Goal: Task Accomplishment & Management: Use online tool/utility

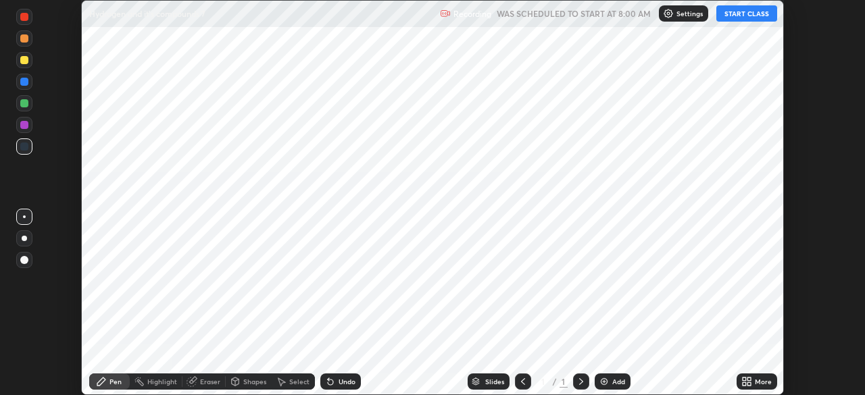
scroll to position [395, 865]
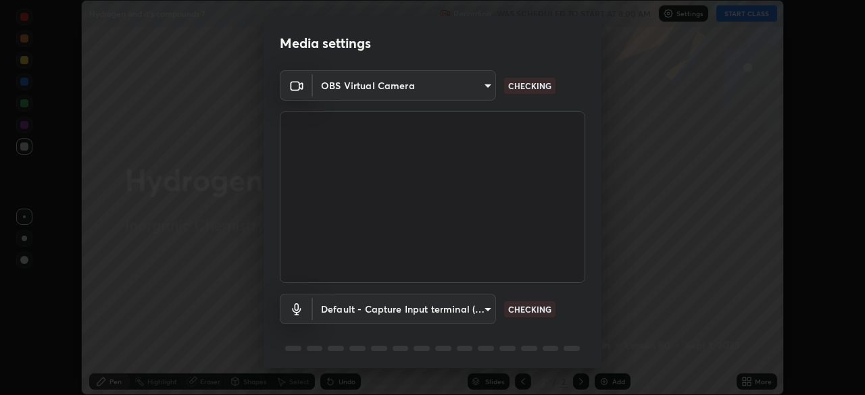
type input "91e77ac2d5f895b7de034188ea114b57184921d1251f25b945ead3daf74f7606"
type input "default"
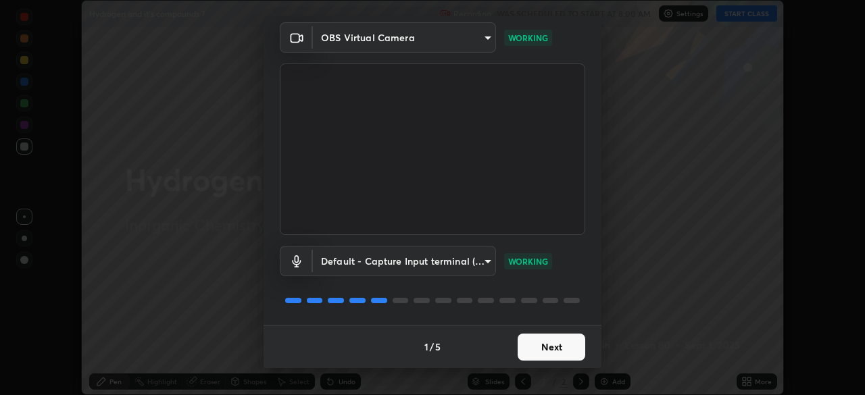
click at [548, 349] on button "Next" at bounding box center [552, 347] width 68 height 27
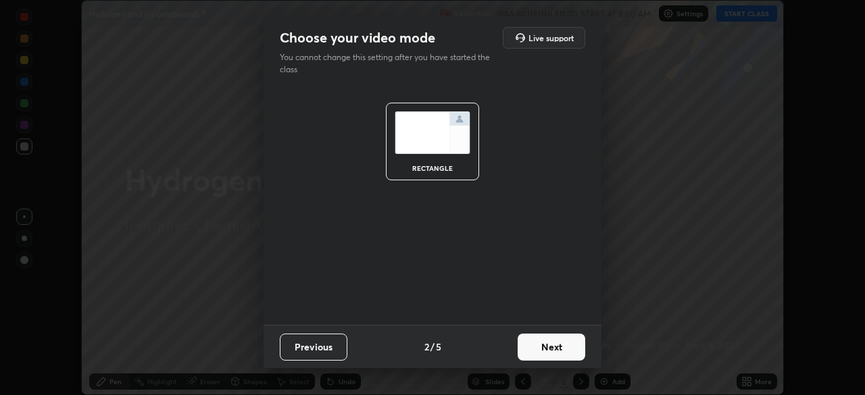
click at [550, 352] on button "Next" at bounding box center [552, 347] width 68 height 27
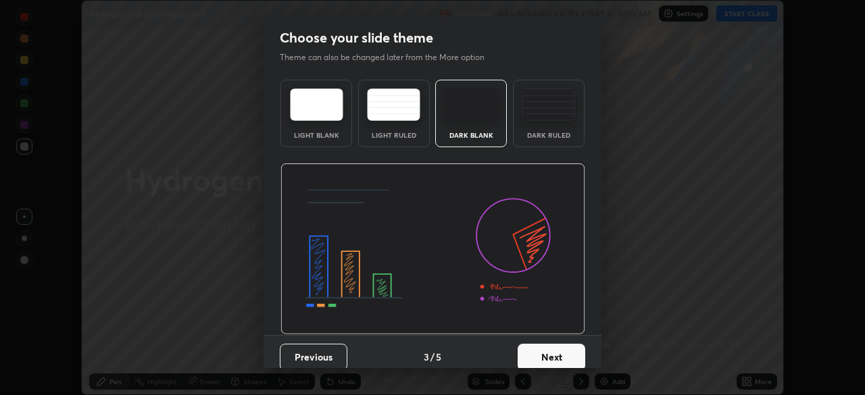
click at [554, 356] on button "Next" at bounding box center [552, 357] width 68 height 27
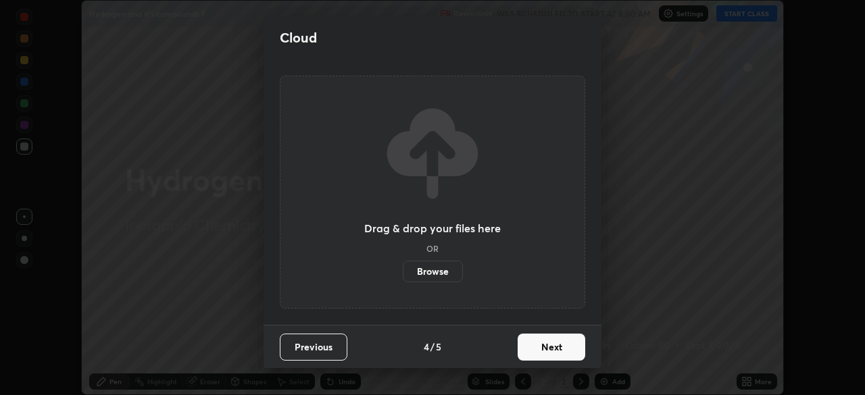
click at [550, 352] on button "Next" at bounding box center [552, 347] width 68 height 27
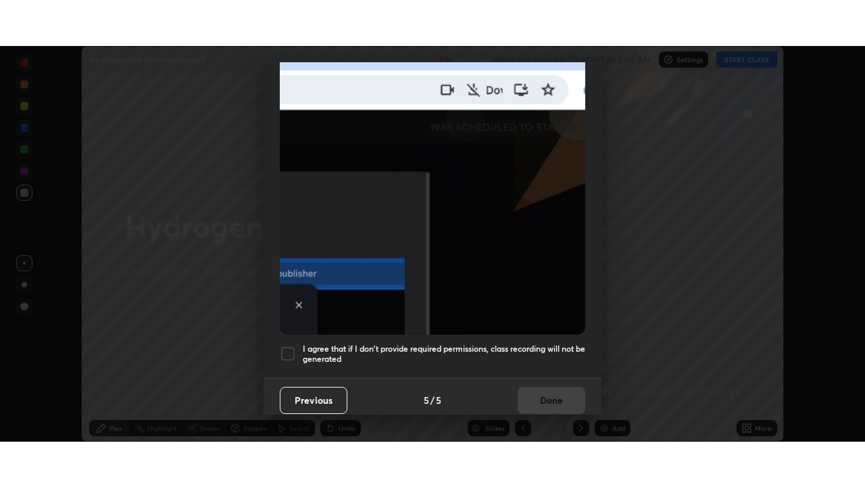
scroll to position [324, 0]
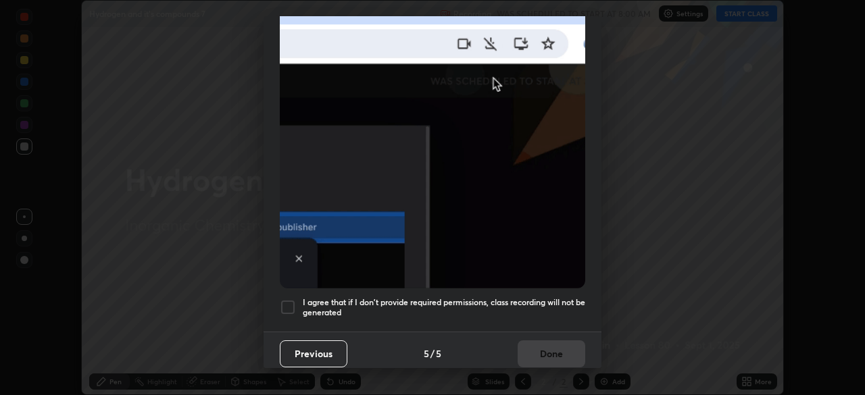
click at [287, 299] on div at bounding box center [288, 307] width 16 height 16
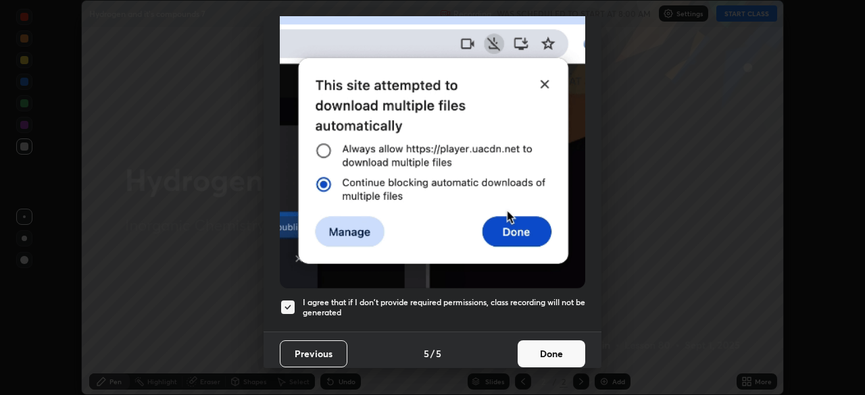
click at [537, 350] on button "Done" at bounding box center [552, 354] width 68 height 27
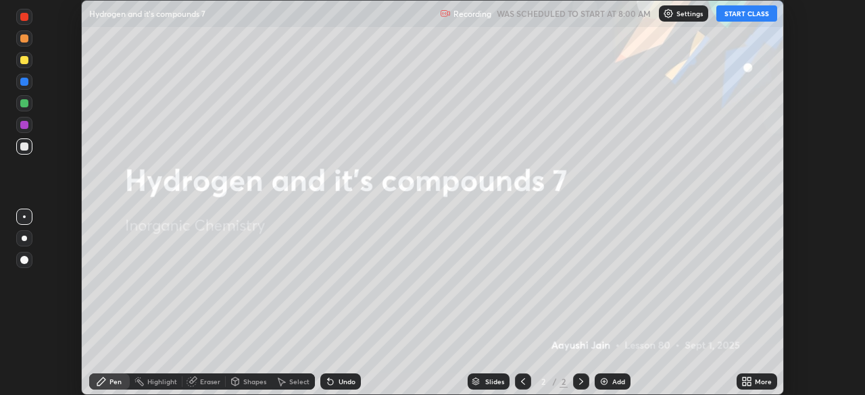
click at [731, 12] on button "START CLASS" at bounding box center [747, 13] width 61 height 16
click at [749, 384] on icon at bounding box center [749, 384] width 3 height 3
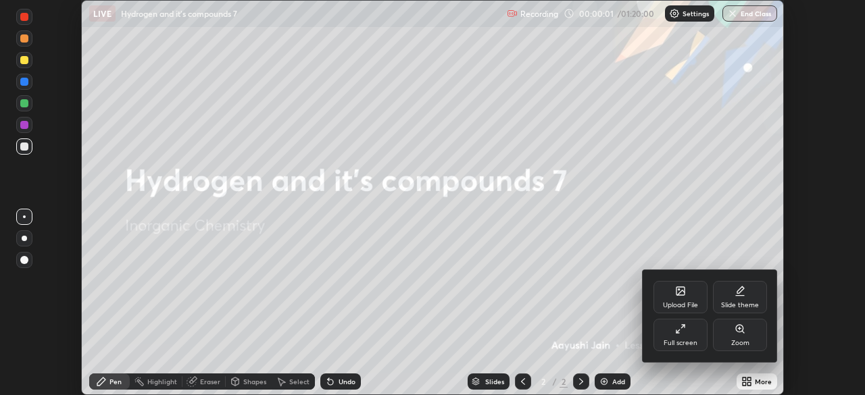
click at [700, 337] on div "Full screen" at bounding box center [681, 335] width 54 height 32
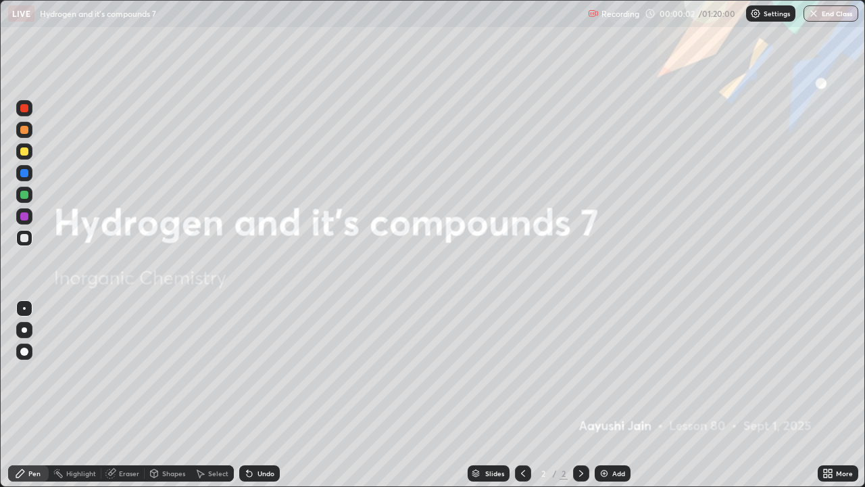
scroll to position [487, 865]
click at [608, 395] on img at bounding box center [604, 473] width 11 height 11
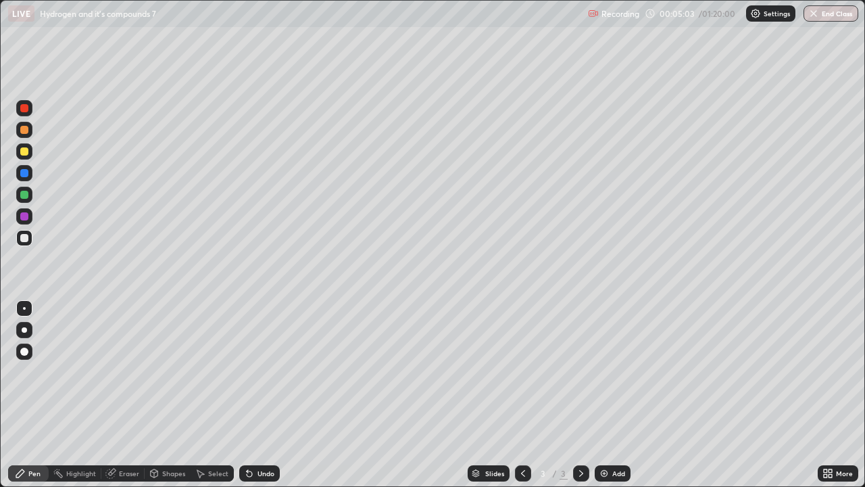
click at [554, 395] on div "/" at bounding box center [555, 473] width 4 height 8
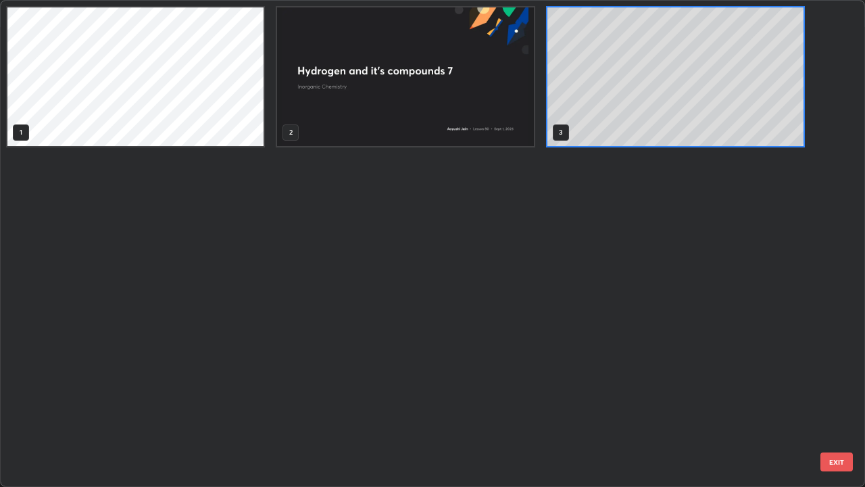
click at [553, 395] on div "1 2 3" at bounding box center [421, 243] width 840 height 485
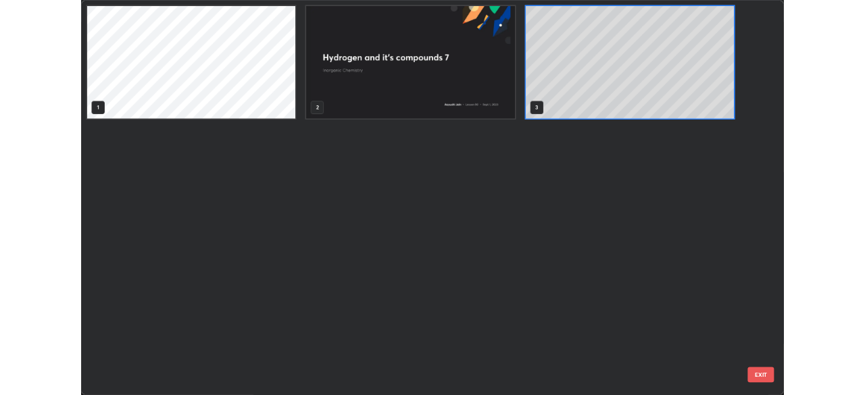
scroll to position [481, 857]
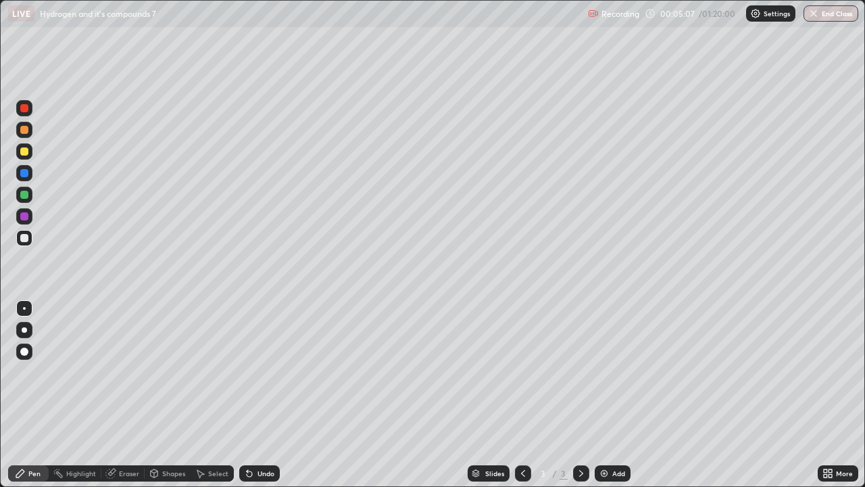
click at [30, 332] on div at bounding box center [24, 330] width 16 height 16
click at [26, 150] on div at bounding box center [24, 151] width 8 height 8
click at [26, 239] on div at bounding box center [24, 238] width 8 height 8
click at [615, 395] on div "Add" at bounding box center [618, 473] width 13 height 7
click at [27, 154] on div at bounding box center [24, 151] width 8 height 8
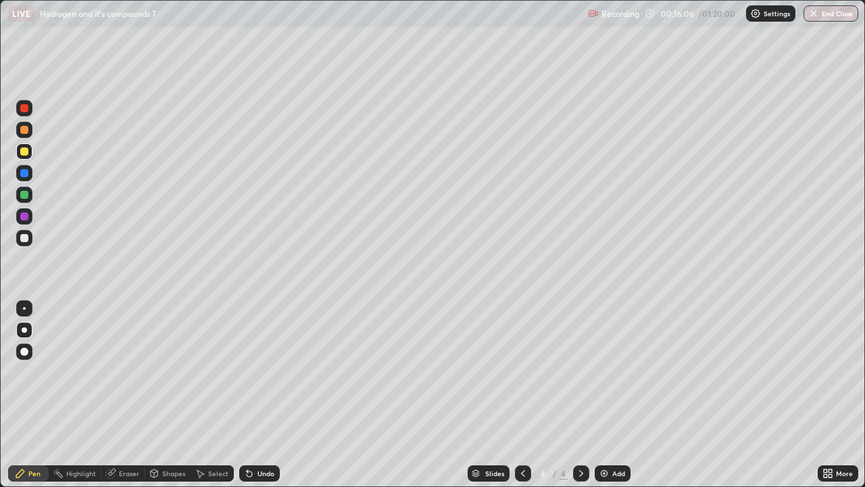
click at [26, 237] on div at bounding box center [24, 238] width 8 height 8
click at [124, 395] on div "Eraser" at bounding box center [129, 473] width 20 height 7
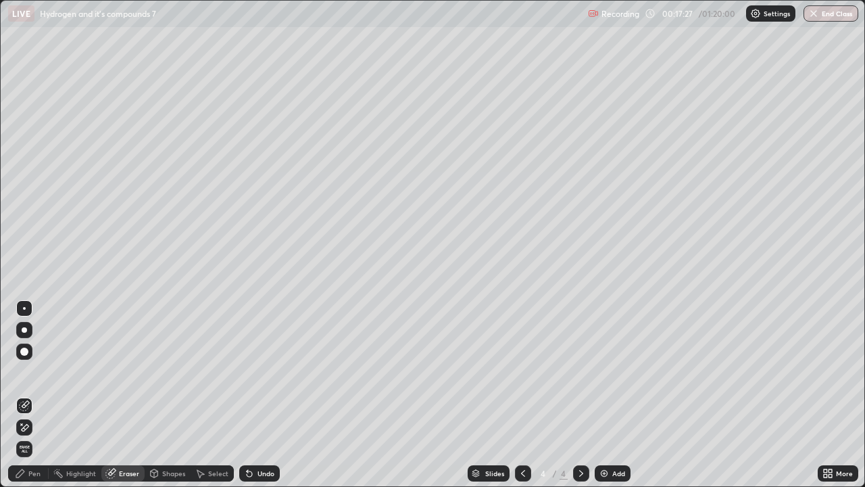
click at [39, 395] on div "Pen" at bounding box center [34, 473] width 12 height 7
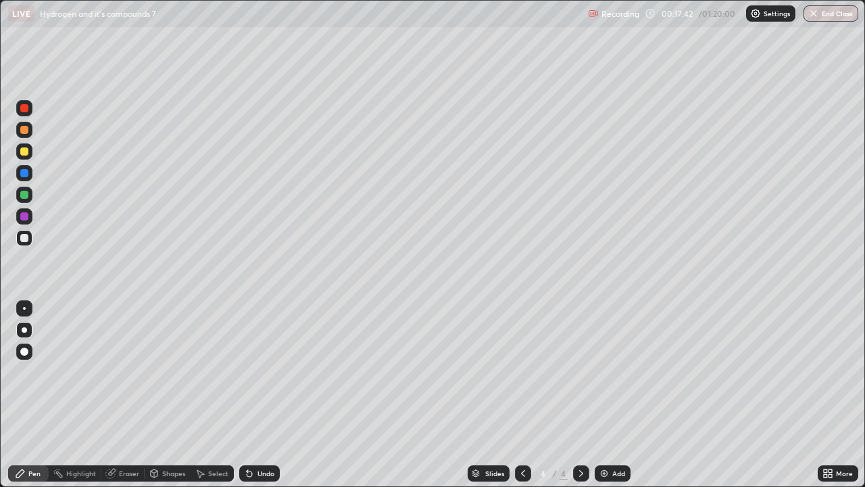
click at [23, 151] on div at bounding box center [24, 151] width 8 height 8
click at [126, 395] on div "Eraser" at bounding box center [122, 473] width 43 height 16
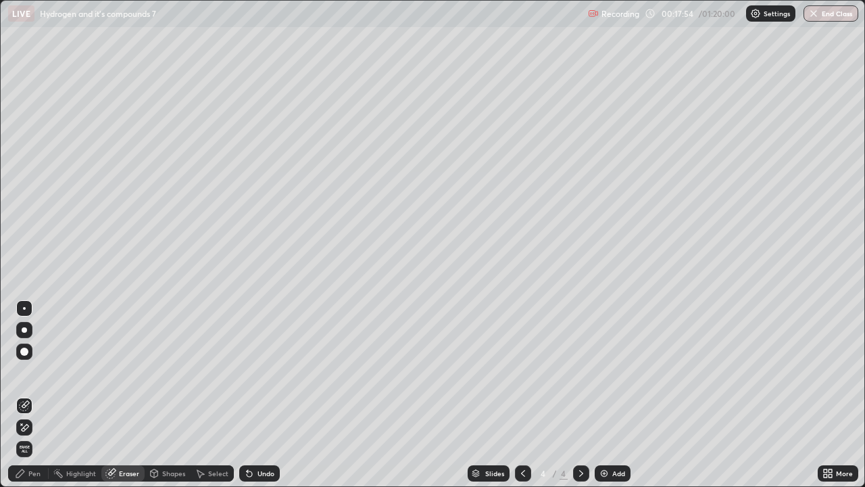
click at [39, 395] on div "Pen" at bounding box center [34, 473] width 12 height 7
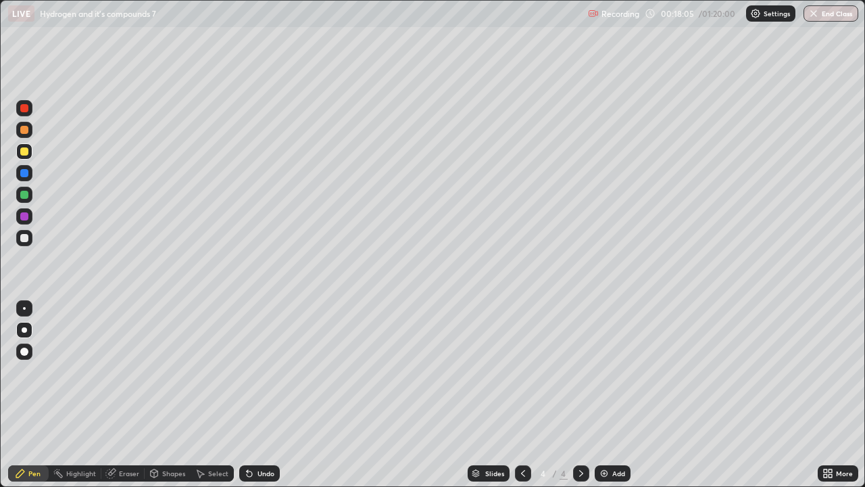
click at [29, 237] on div at bounding box center [24, 238] width 16 height 16
click at [606, 395] on img at bounding box center [604, 473] width 11 height 11
click at [24, 155] on div at bounding box center [24, 151] width 8 height 8
click at [24, 240] on div at bounding box center [24, 238] width 8 height 8
click at [29, 220] on div at bounding box center [24, 216] width 16 height 16
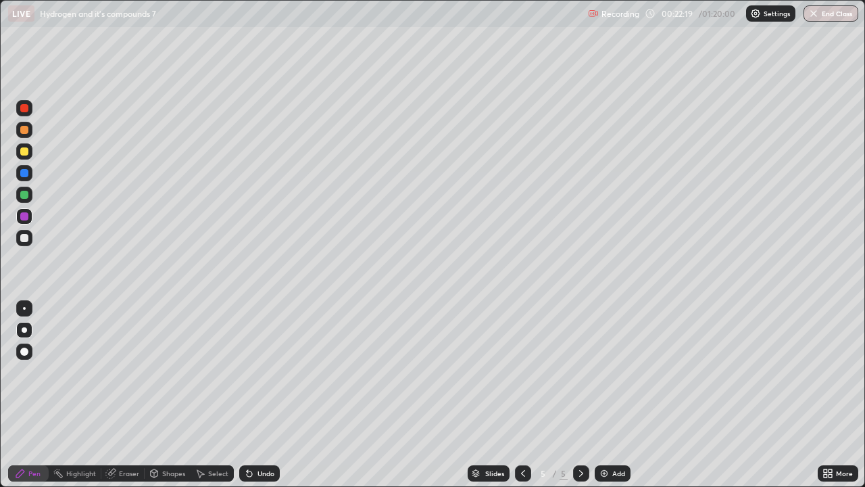
click at [515, 395] on div at bounding box center [523, 473] width 16 height 16
click at [583, 395] on icon at bounding box center [581, 473] width 11 height 11
click at [608, 395] on img at bounding box center [604, 473] width 11 height 11
click at [22, 143] on div at bounding box center [24, 151] width 16 height 16
click at [124, 395] on div "Eraser" at bounding box center [129, 473] width 20 height 7
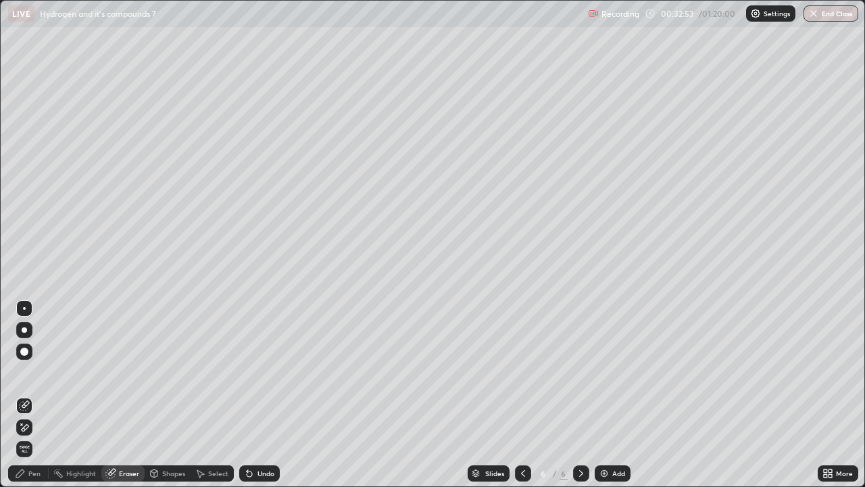
click at [185, 395] on div "Shapes" at bounding box center [168, 473] width 46 height 16
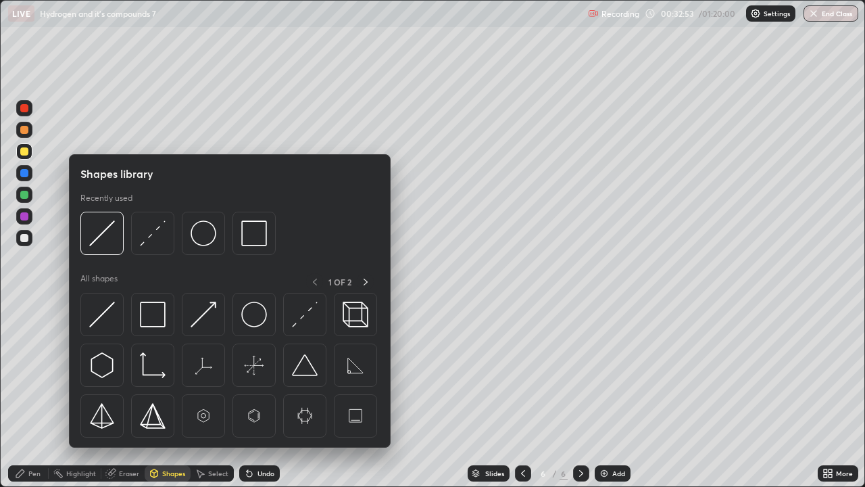
click at [214, 395] on div "Select" at bounding box center [218, 473] width 20 height 7
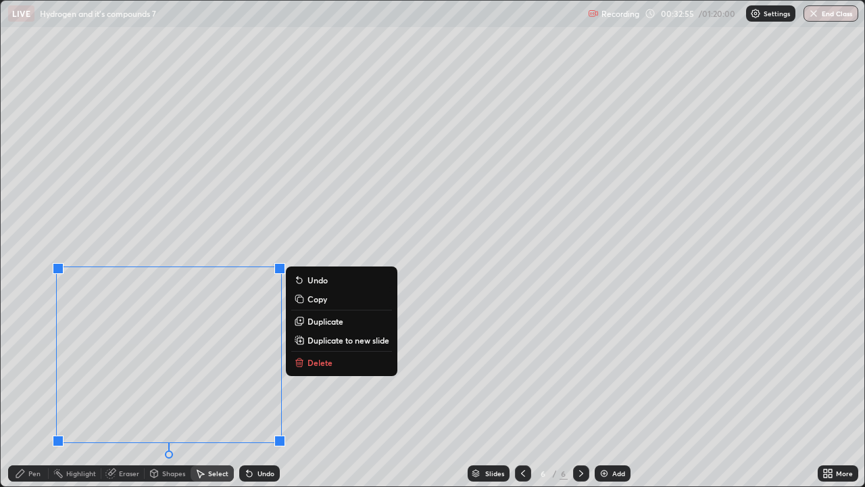
click at [316, 362] on p "Delete" at bounding box center [320, 362] width 25 height 11
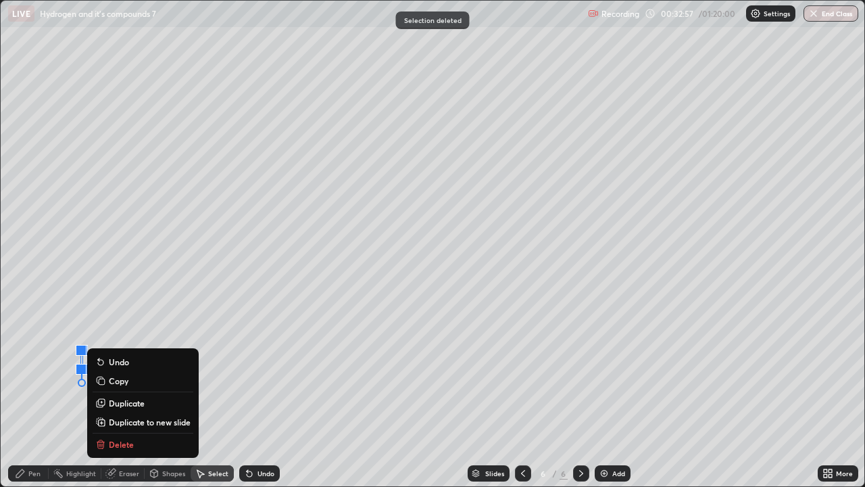
click at [115, 395] on p "Delete" at bounding box center [121, 444] width 25 height 11
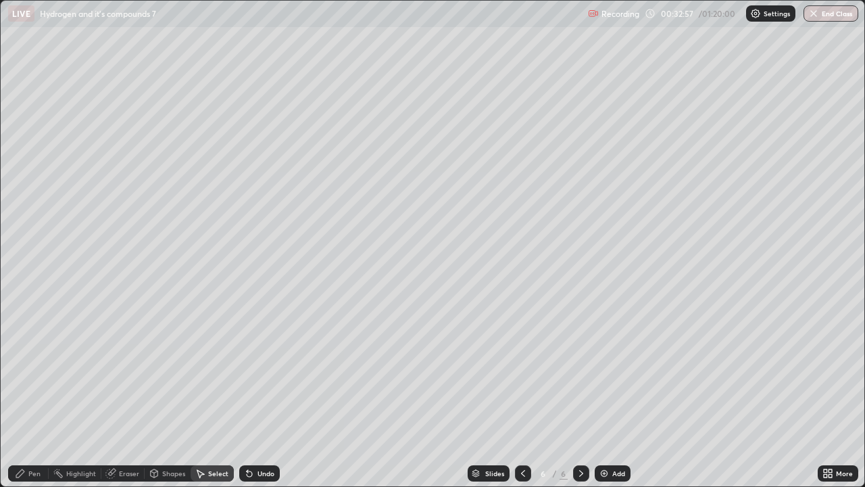
click at [37, 395] on div "Pen" at bounding box center [34, 473] width 12 height 7
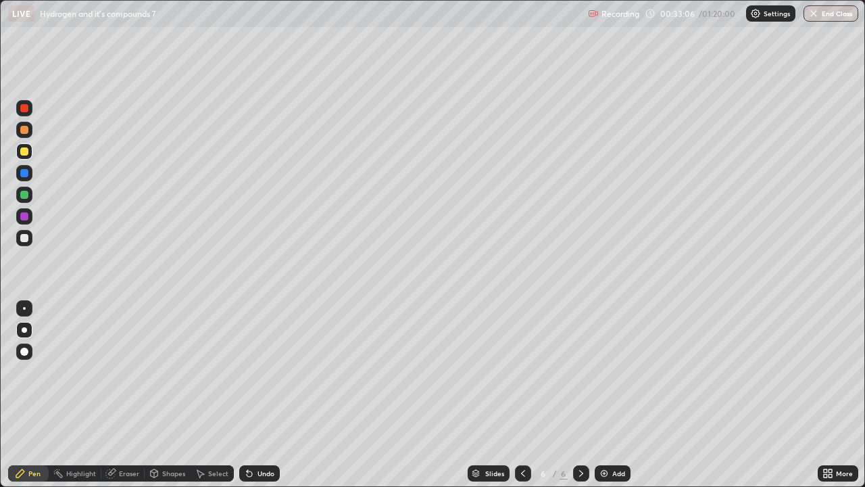
click at [25, 237] on div at bounding box center [24, 238] width 8 height 8
click at [607, 395] on img at bounding box center [604, 473] width 11 height 11
click at [23, 150] on div at bounding box center [24, 151] width 8 height 8
click at [18, 239] on div at bounding box center [24, 238] width 16 height 16
click at [126, 395] on div "Eraser" at bounding box center [129, 473] width 20 height 7
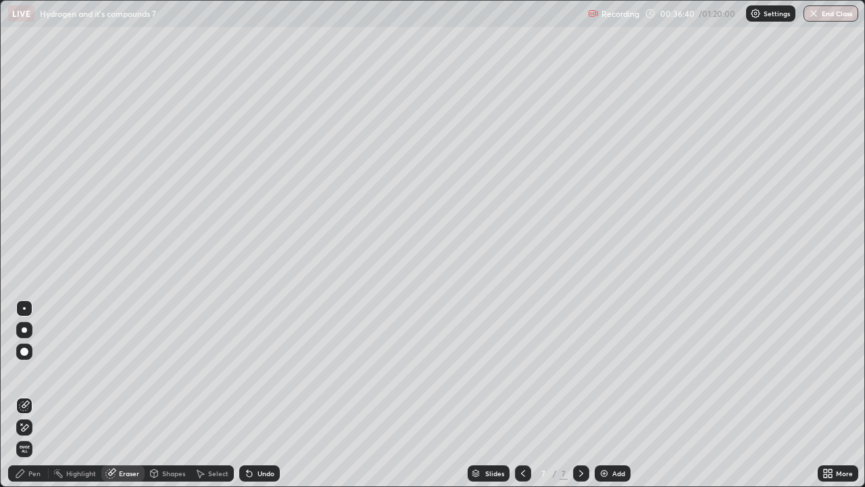
click at [29, 395] on div "Pen" at bounding box center [28, 473] width 41 height 16
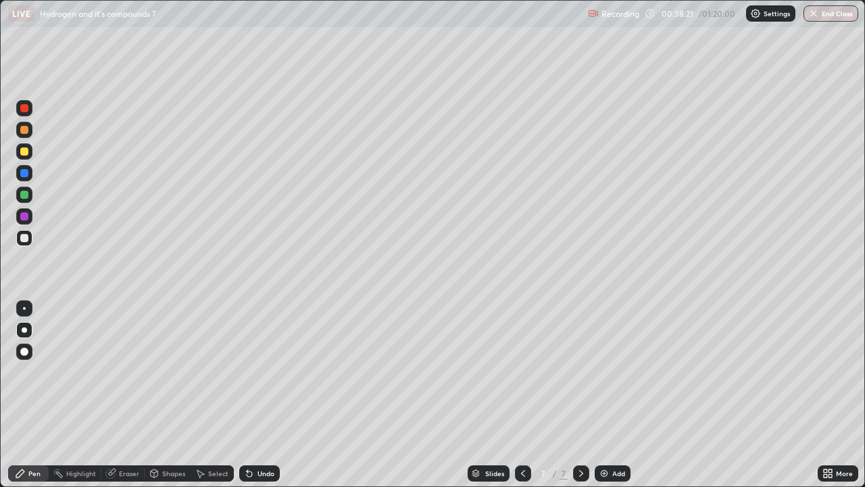
click at [24, 150] on div at bounding box center [24, 151] width 8 height 8
click at [22, 236] on div at bounding box center [24, 238] width 8 height 8
click at [609, 395] on div "Add" at bounding box center [613, 473] width 36 height 16
click at [24, 152] on div at bounding box center [24, 151] width 8 height 8
click at [24, 239] on div at bounding box center [24, 238] width 8 height 8
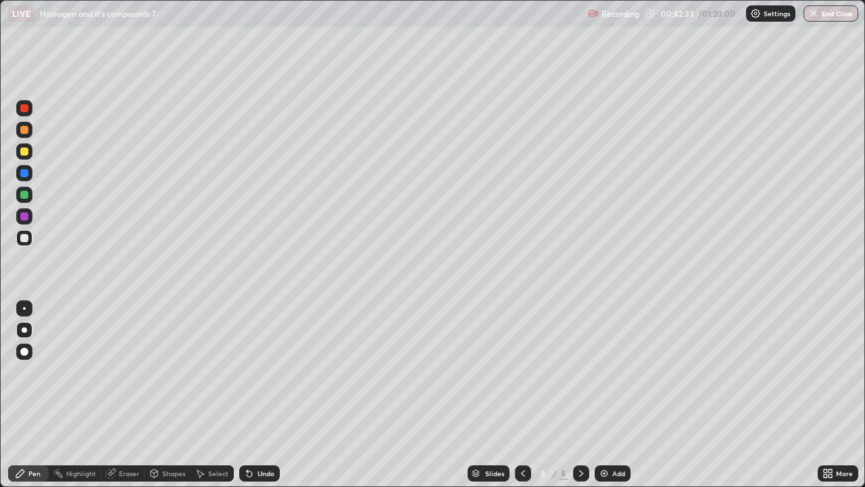
click at [26, 219] on div at bounding box center [24, 216] width 8 height 8
click at [9, 395] on div "Pen" at bounding box center [28, 473] width 41 height 16
click at [24, 239] on div at bounding box center [24, 238] width 8 height 8
click at [605, 395] on img at bounding box center [604, 473] width 11 height 11
click at [24, 152] on div at bounding box center [24, 151] width 8 height 8
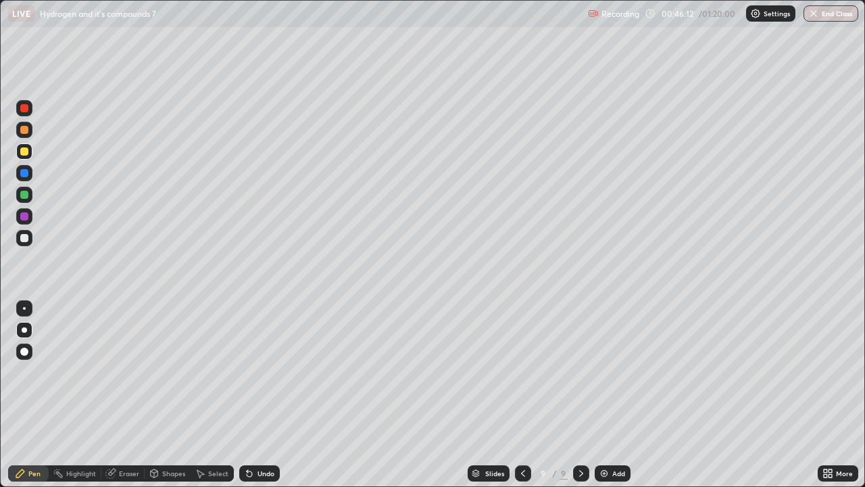
click at [25, 239] on div at bounding box center [24, 238] width 8 height 8
click at [523, 395] on icon at bounding box center [523, 473] width 4 height 7
click at [522, 395] on icon at bounding box center [523, 473] width 11 height 11
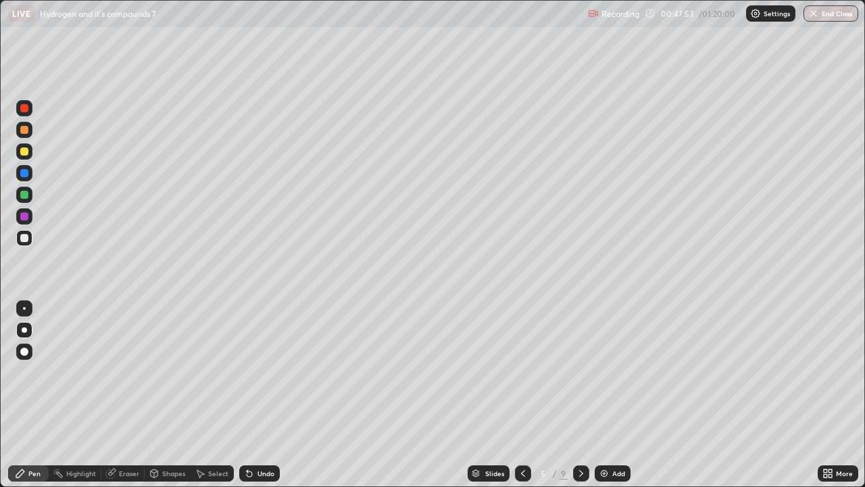
click at [579, 395] on icon at bounding box center [581, 473] width 4 height 7
click at [580, 395] on icon at bounding box center [581, 473] width 11 height 11
click at [581, 395] on icon at bounding box center [581, 473] width 11 height 11
click at [615, 395] on div "Add" at bounding box center [618, 473] width 13 height 7
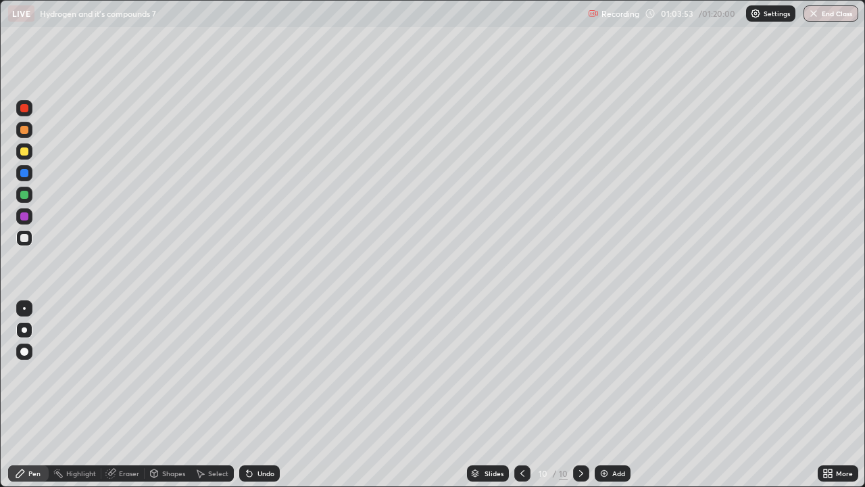
click at [24, 152] on div at bounding box center [24, 151] width 8 height 8
click at [24, 243] on div at bounding box center [24, 238] width 16 height 16
click at [122, 395] on div "Eraser" at bounding box center [129, 473] width 20 height 7
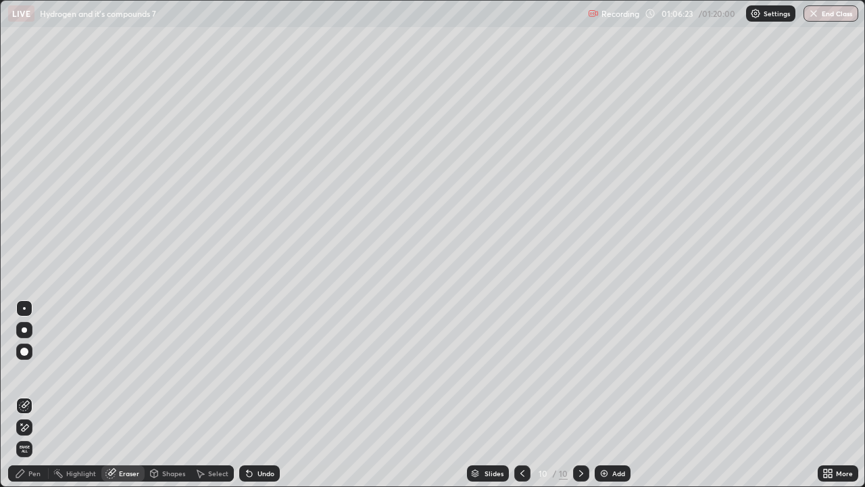
click at [34, 395] on div "Pen" at bounding box center [34, 473] width 12 height 7
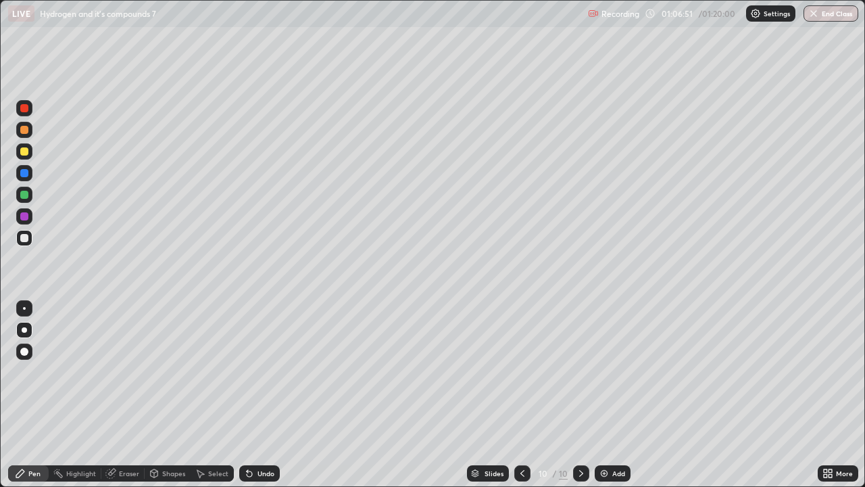
click at [120, 395] on div "Eraser" at bounding box center [129, 473] width 20 height 7
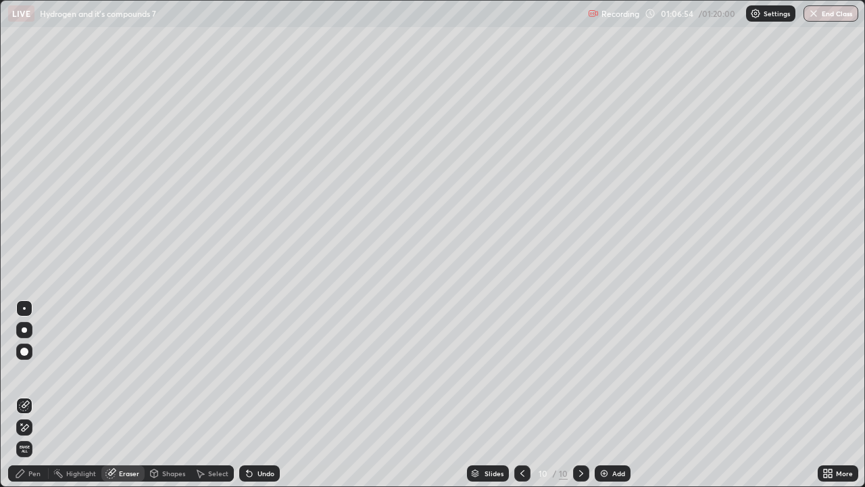
click at [25, 395] on icon at bounding box center [20, 473] width 11 height 11
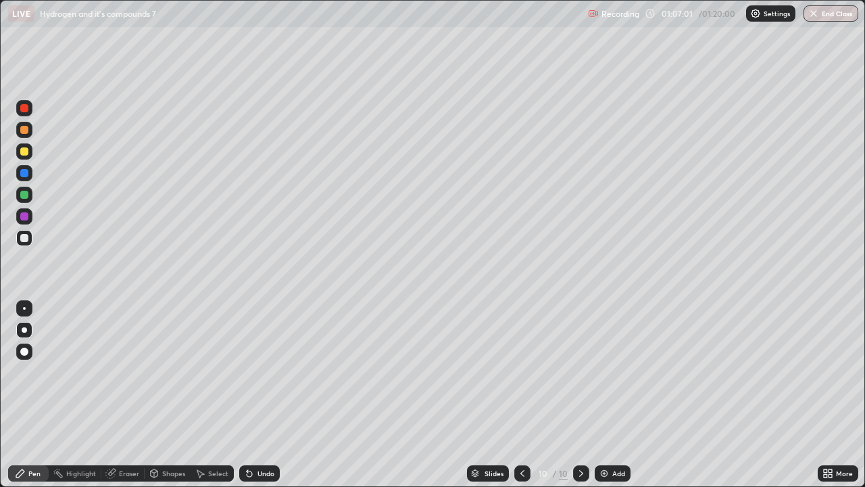
click at [24, 149] on div at bounding box center [24, 151] width 8 height 8
click at [31, 239] on div at bounding box center [24, 238] width 16 height 16
click at [121, 395] on div "Eraser" at bounding box center [129, 473] width 20 height 7
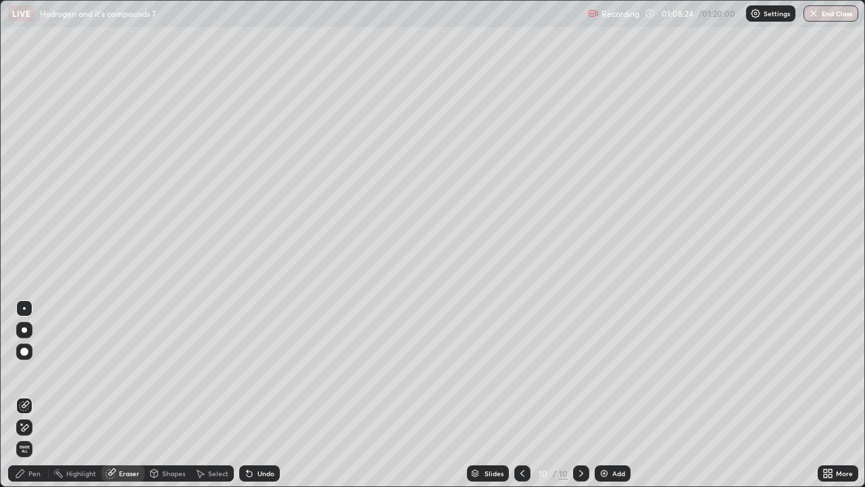
click at [28, 395] on div "Pen" at bounding box center [34, 473] width 12 height 7
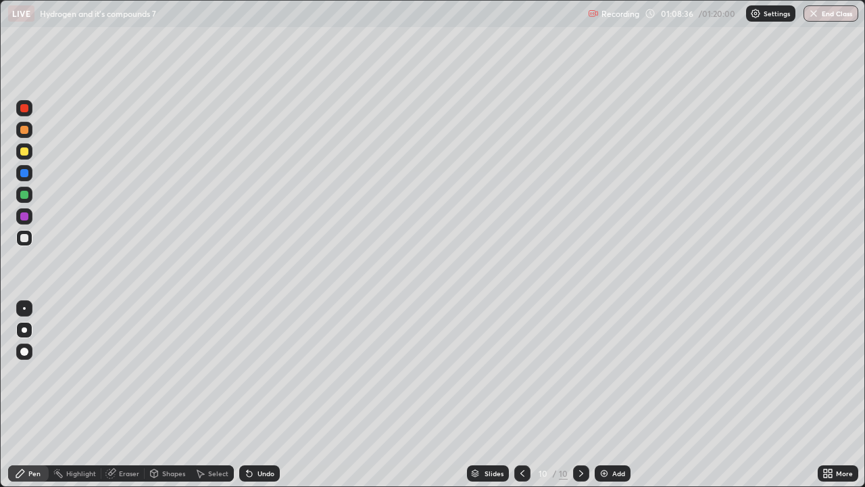
click at [648, 395] on div "Slides 10 / 10 Add" at bounding box center [549, 473] width 538 height 27
click at [721, 395] on div "Slides 10 / 10 Add" at bounding box center [549, 473] width 538 height 27
click at [609, 395] on div "Add" at bounding box center [613, 473] width 36 height 16
click at [128, 395] on div "Eraser" at bounding box center [129, 473] width 20 height 7
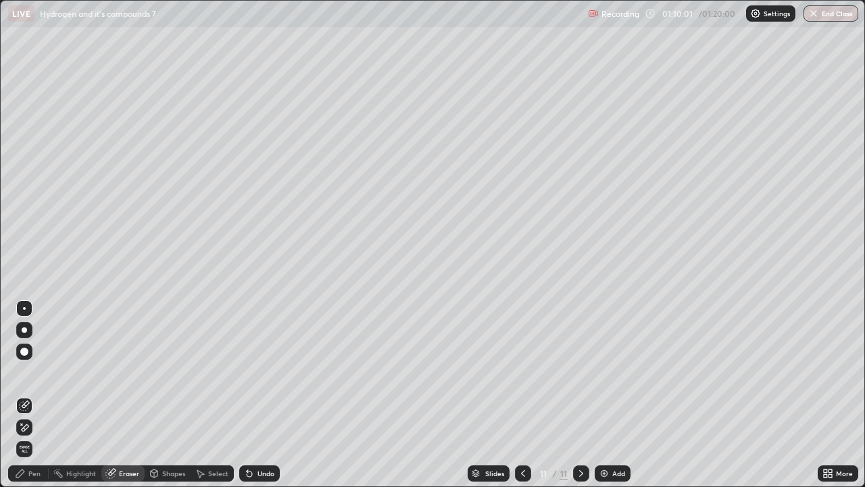
click at [39, 395] on div "Pen" at bounding box center [34, 473] width 12 height 7
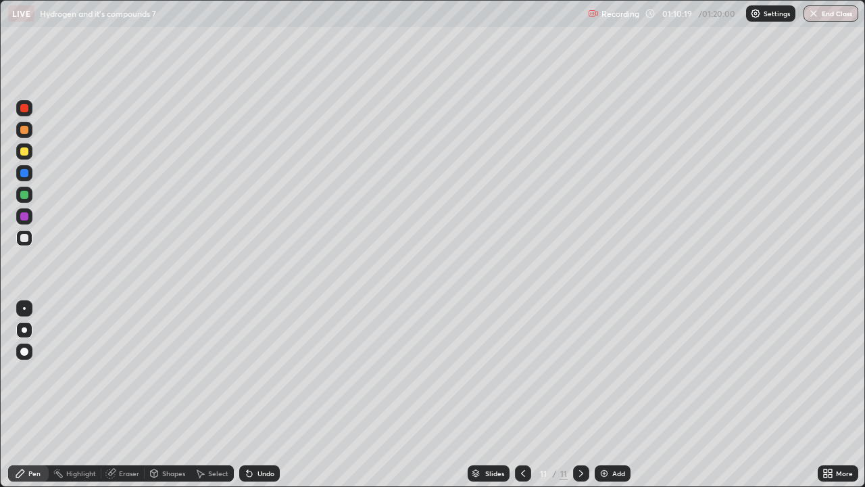
click at [518, 395] on icon at bounding box center [523, 473] width 11 height 11
click at [670, 395] on div "Slides 10 / 11 Add" at bounding box center [549, 473] width 538 height 27
click at [580, 395] on icon at bounding box center [581, 473] width 11 height 11
click at [832, 11] on button "End Class" at bounding box center [831, 13] width 53 height 16
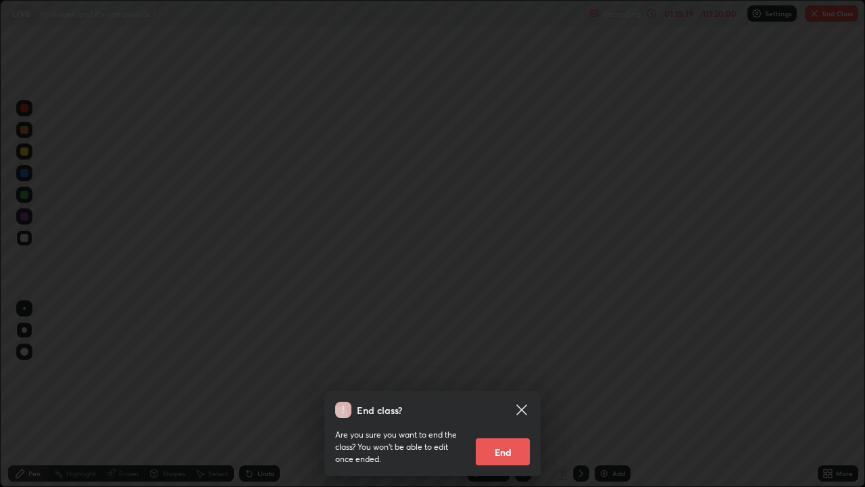
click at [522, 395] on button "End" at bounding box center [503, 451] width 54 height 27
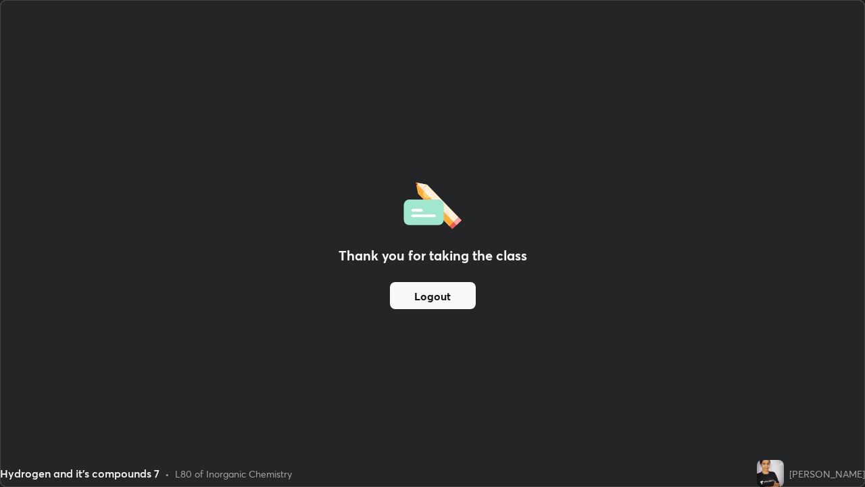
click at [454, 361] on div "Thank you for taking the class Logout" at bounding box center [433, 243] width 864 height 485
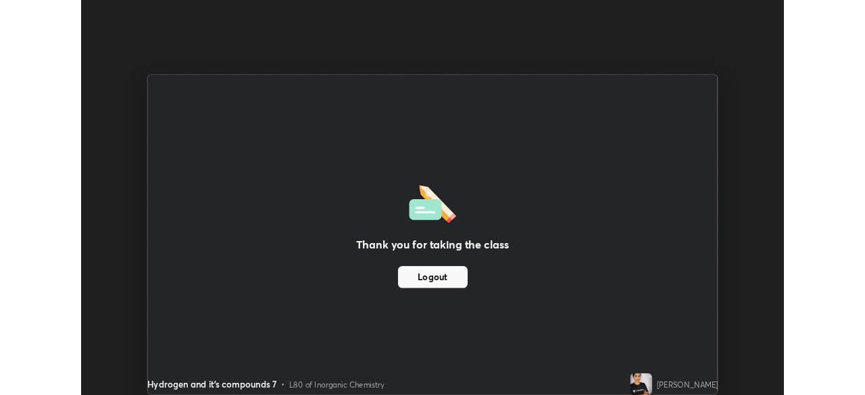
scroll to position [67207, 66738]
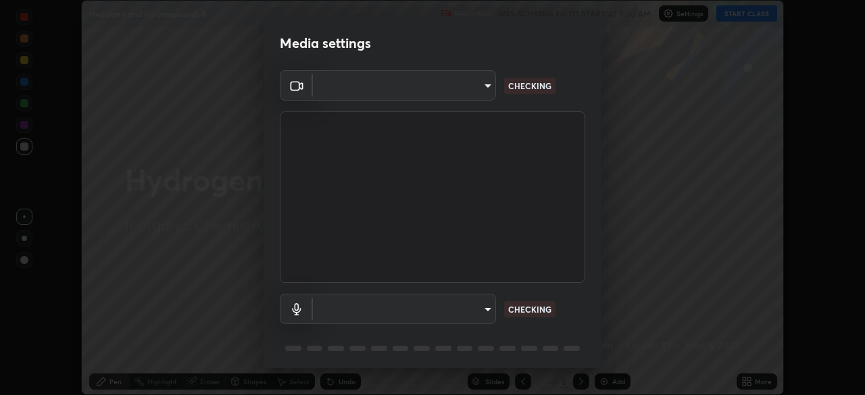
scroll to position [395, 865]
type input "91e77ac2d5f895b7de034188ea114b57184921d1251f25b945ead3daf74f7606"
type input "default"
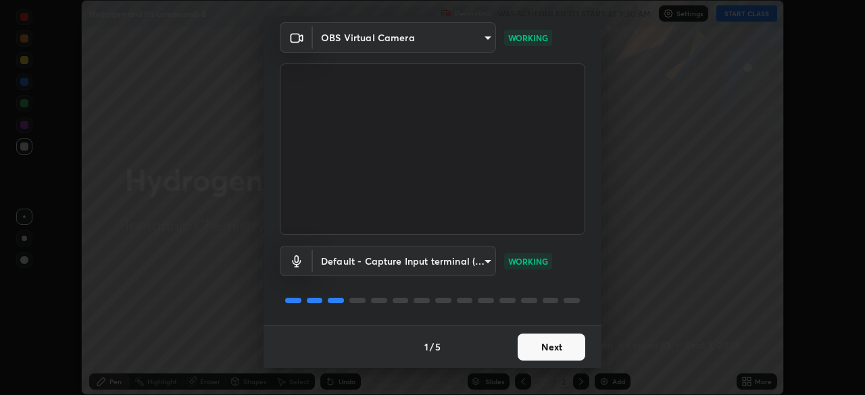
click at [552, 345] on button "Next" at bounding box center [552, 347] width 68 height 27
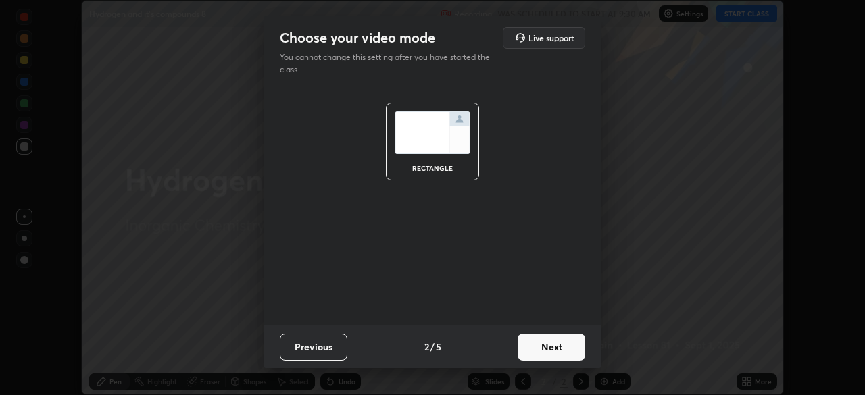
scroll to position [0, 0]
click at [553, 345] on button "Next" at bounding box center [552, 347] width 68 height 27
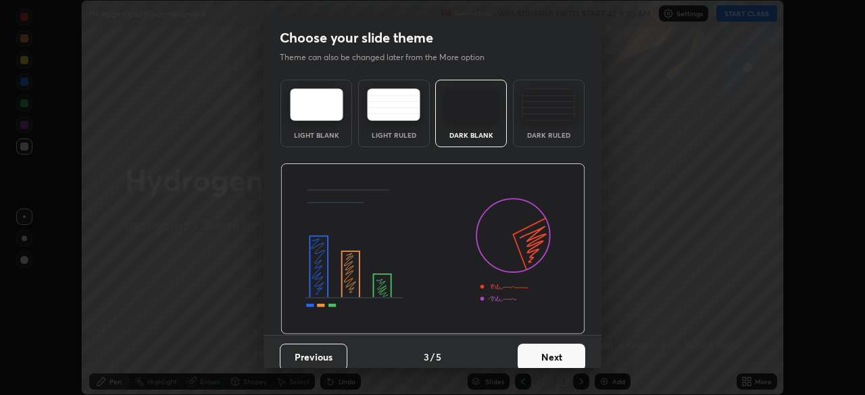
click at [552, 346] on button "Next" at bounding box center [552, 357] width 68 height 27
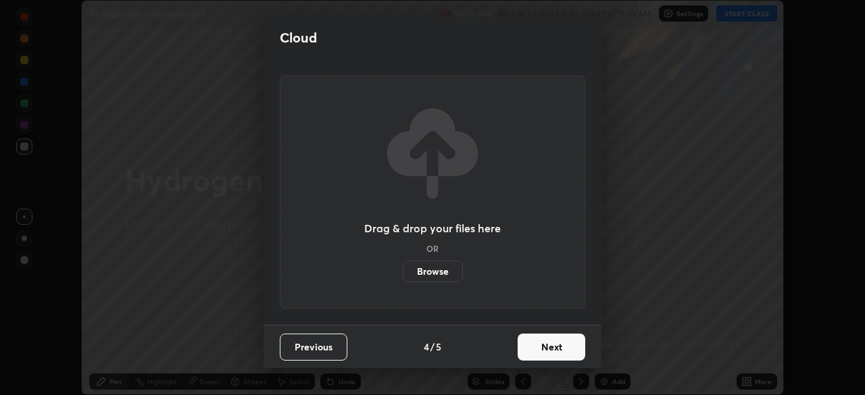
click at [551, 349] on button "Next" at bounding box center [552, 347] width 68 height 27
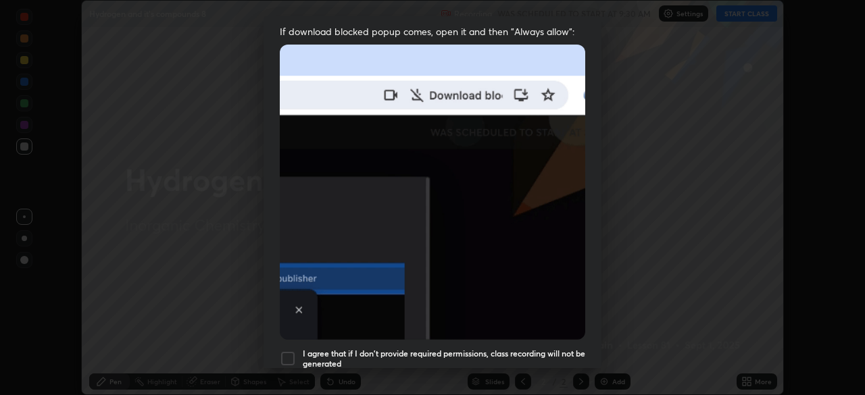
scroll to position [270, 0]
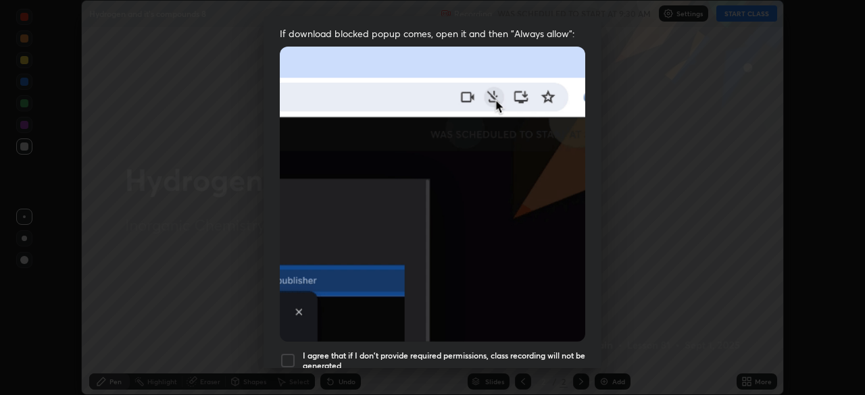
click at [289, 354] on div at bounding box center [288, 361] width 16 height 16
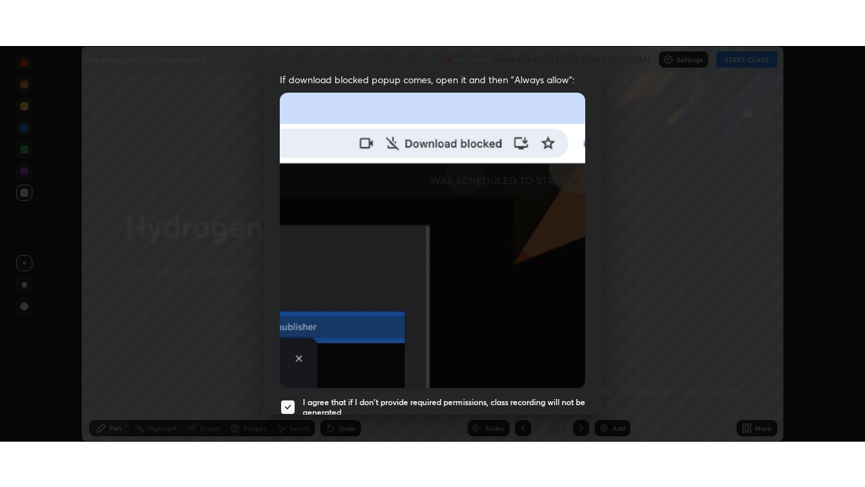
scroll to position [324, 0]
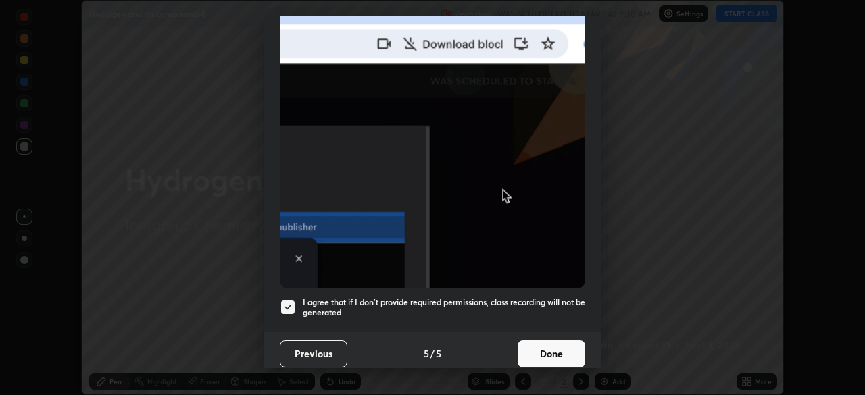
click at [547, 342] on button "Done" at bounding box center [552, 354] width 68 height 27
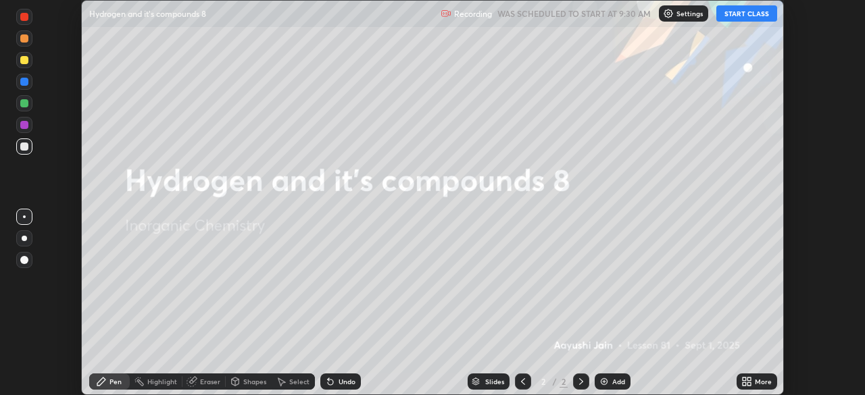
click at [731, 17] on button "START CLASS" at bounding box center [747, 13] width 61 height 16
click at [749, 379] on icon at bounding box center [749, 379] width 3 height 3
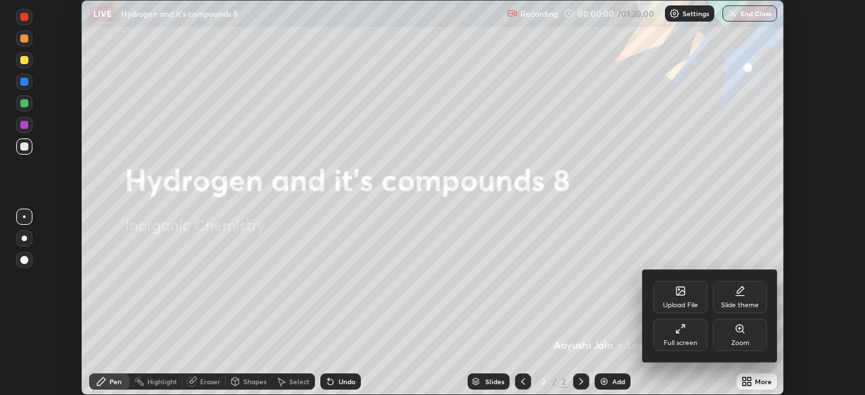
click at [705, 339] on div "Full screen" at bounding box center [681, 335] width 54 height 32
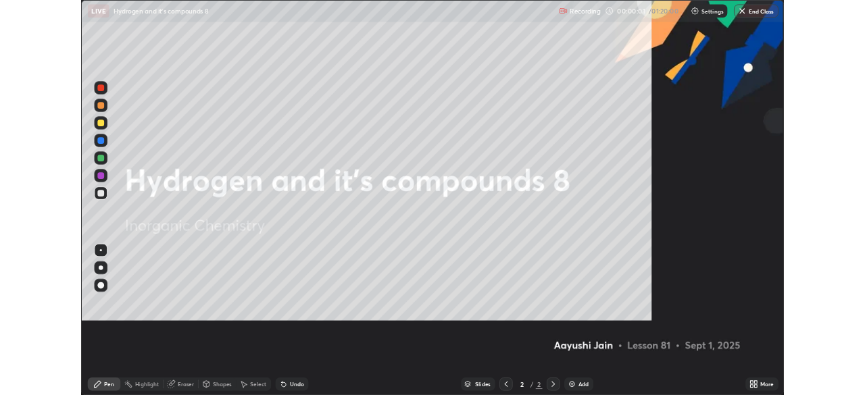
scroll to position [487, 865]
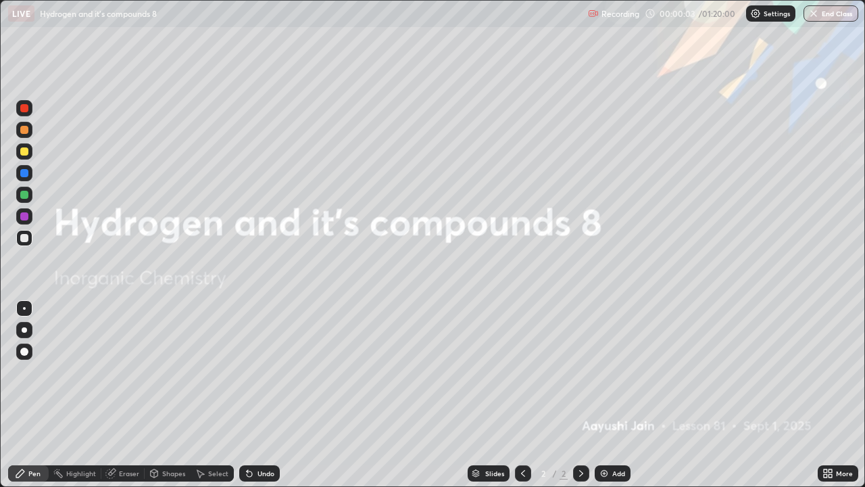
click at [609, 395] on div "Add" at bounding box center [613, 473] width 36 height 16
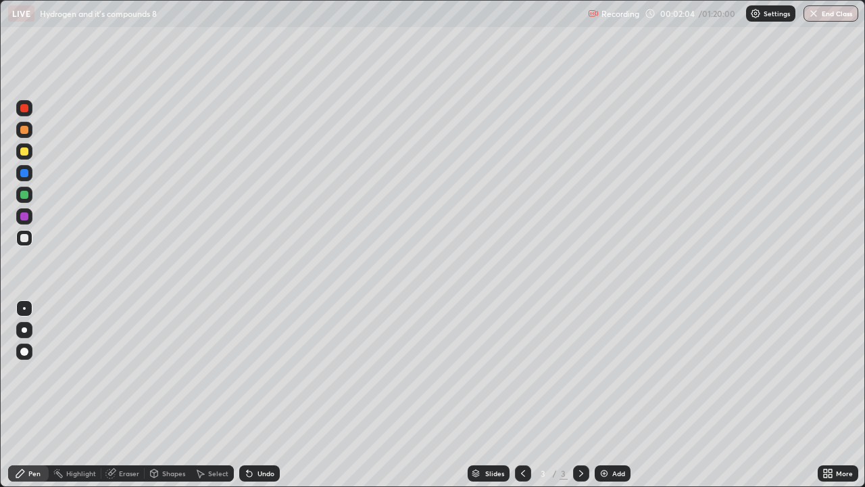
click at [26, 158] on div at bounding box center [24, 151] width 16 height 16
click at [24, 330] on div at bounding box center [24, 329] width 5 height 5
click at [22, 241] on div at bounding box center [24, 238] width 8 height 8
click at [181, 395] on div "Shapes" at bounding box center [168, 473] width 46 height 27
click at [32, 395] on div "Pen" at bounding box center [34, 473] width 12 height 7
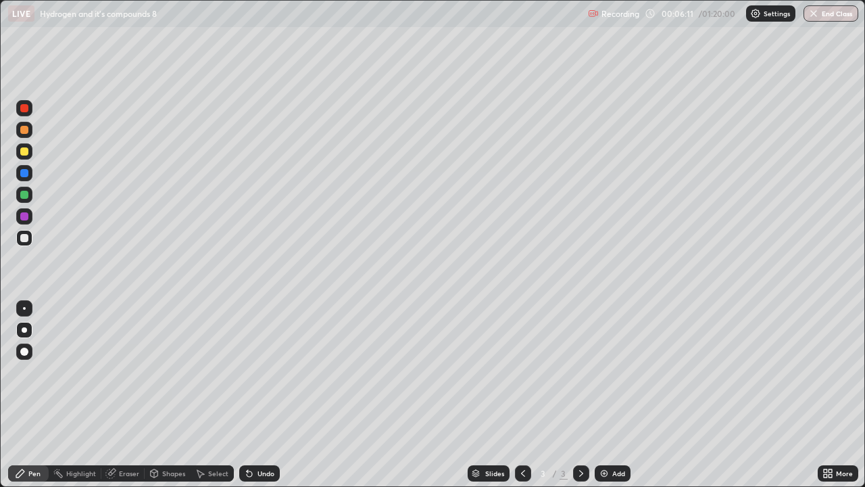
click at [254, 395] on div "Undo" at bounding box center [259, 473] width 41 height 16
click at [260, 395] on div "Undo" at bounding box center [266, 473] width 17 height 7
click at [622, 395] on div "Add" at bounding box center [618, 473] width 13 height 7
click at [22, 157] on div at bounding box center [24, 151] width 16 height 16
click at [24, 239] on div at bounding box center [24, 238] width 8 height 8
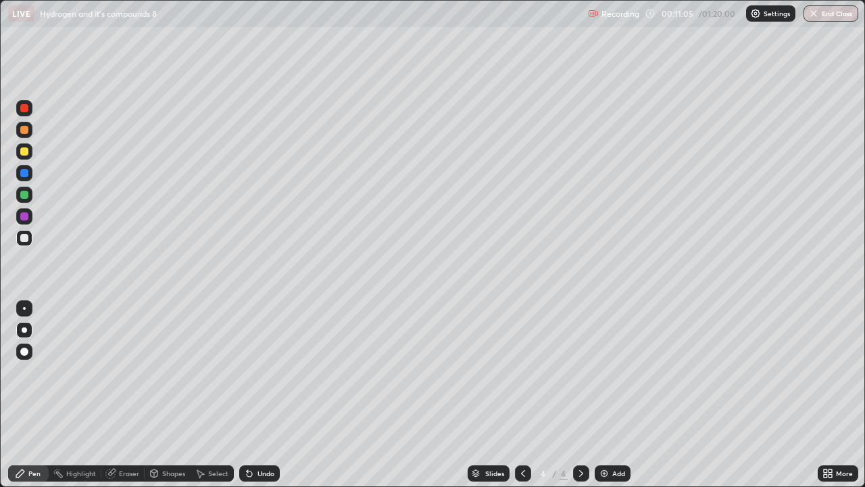
click at [22, 152] on div at bounding box center [24, 151] width 8 height 8
click at [24, 236] on div at bounding box center [24, 238] width 8 height 8
click at [0, 375] on div "Setting up your live class" at bounding box center [432, 243] width 865 height 487
click at [256, 395] on div "Undo" at bounding box center [259, 473] width 41 height 16
click at [612, 395] on div "Add" at bounding box center [613, 473] width 36 height 16
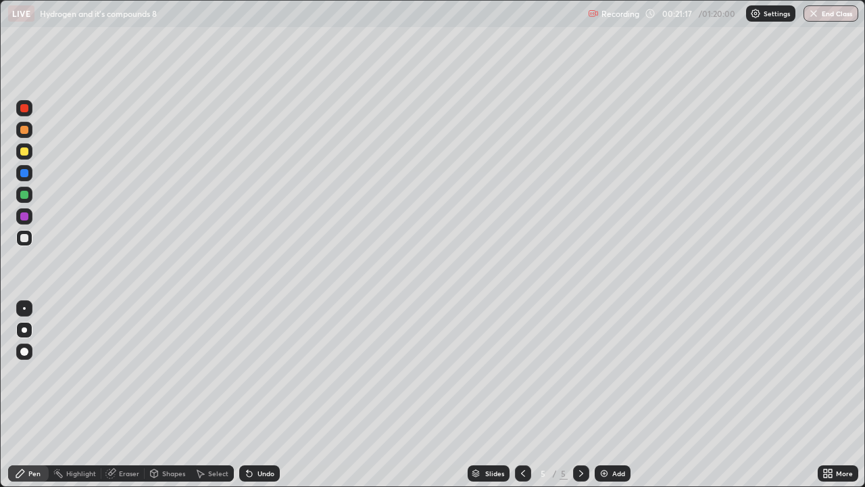
click at [522, 395] on icon at bounding box center [523, 473] width 11 height 11
click at [582, 395] on icon at bounding box center [581, 473] width 11 height 11
click at [26, 151] on div at bounding box center [24, 151] width 8 height 8
click at [612, 395] on div "Add" at bounding box center [618, 473] width 13 height 7
click at [619, 395] on div "Add" at bounding box center [618, 473] width 13 height 7
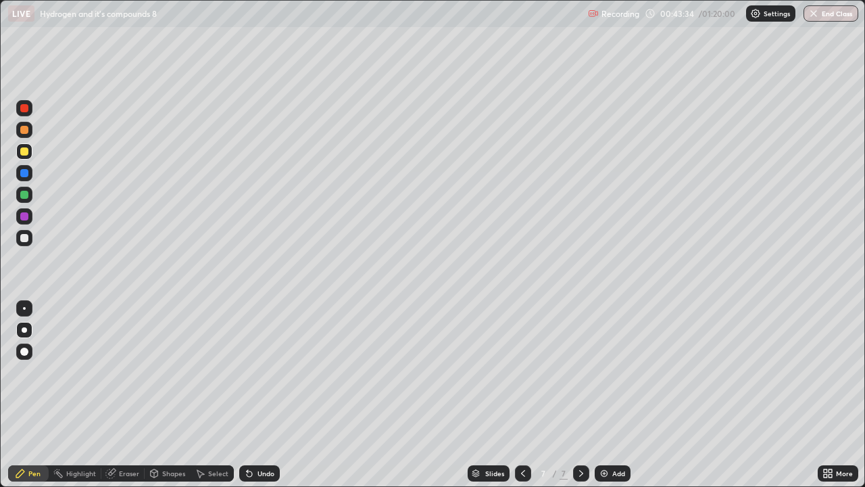
click at [518, 395] on icon at bounding box center [523, 473] width 11 height 11
click at [580, 395] on icon at bounding box center [581, 473] width 11 height 11
click at [120, 395] on div "Eraser" at bounding box center [129, 473] width 20 height 7
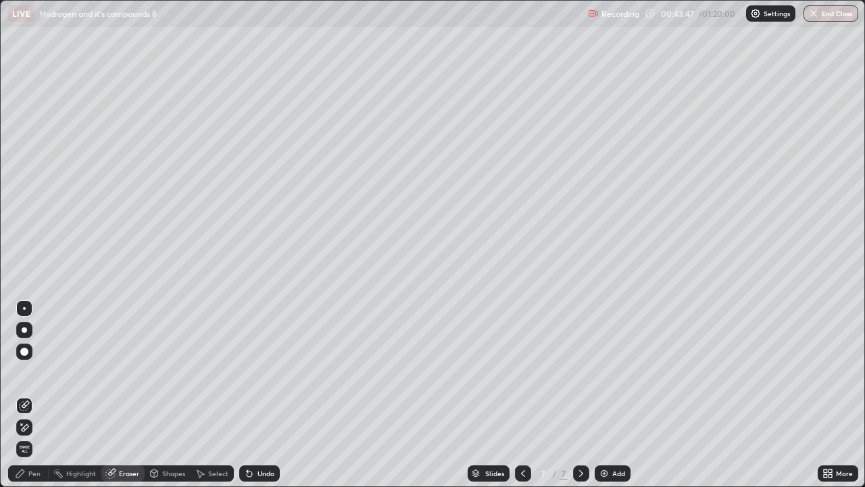
click at [41, 395] on div "Pen" at bounding box center [28, 473] width 41 height 16
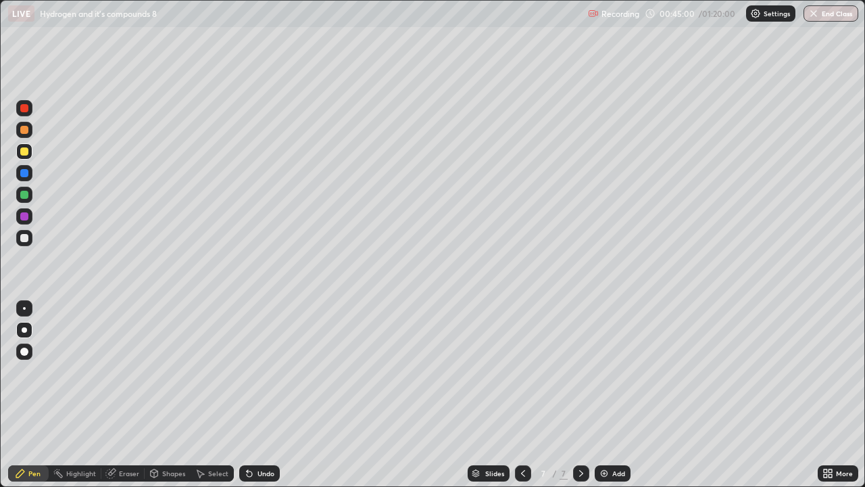
click at [254, 395] on div "Undo" at bounding box center [259, 473] width 41 height 16
click at [255, 395] on div "Undo" at bounding box center [259, 473] width 41 height 16
click at [123, 395] on div "Eraser" at bounding box center [129, 473] width 20 height 7
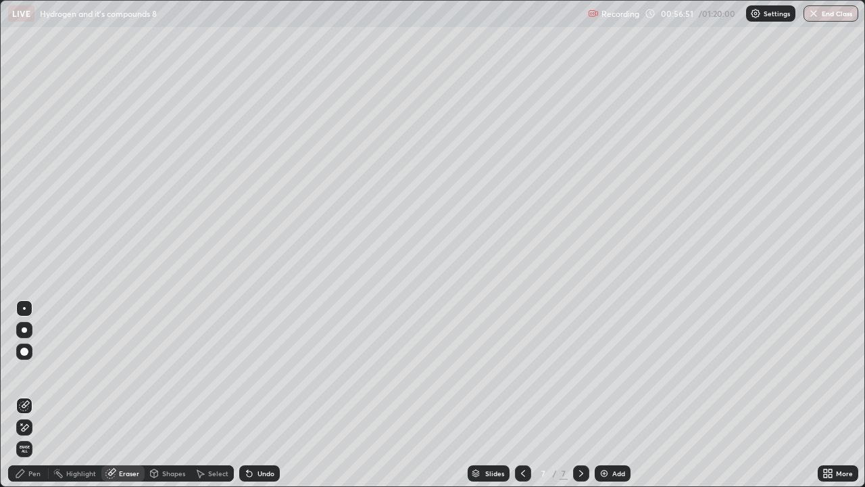
click at [34, 395] on div "Pen" at bounding box center [34, 473] width 12 height 7
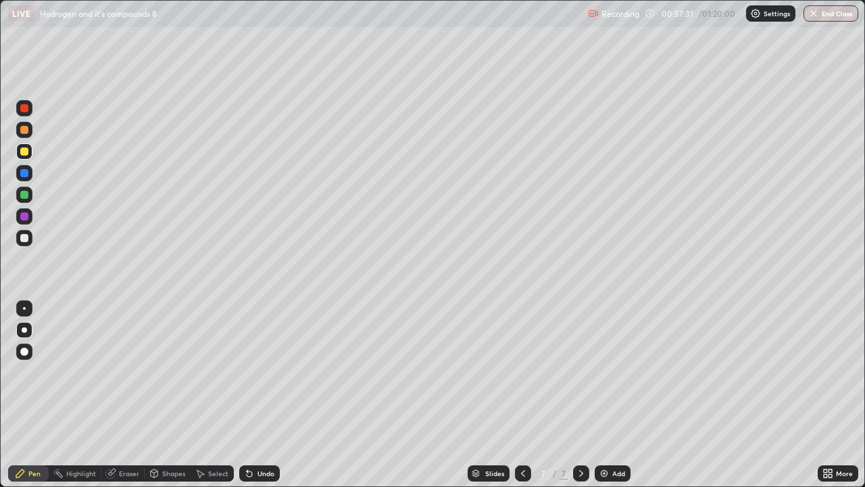
click at [394, 395] on div "Slides 7 / 7 Add" at bounding box center [549, 473] width 538 height 27
click at [396, 395] on div "Slides 7 / 7 Add" at bounding box center [549, 473] width 538 height 27
click at [130, 395] on div "Eraser" at bounding box center [129, 473] width 20 height 7
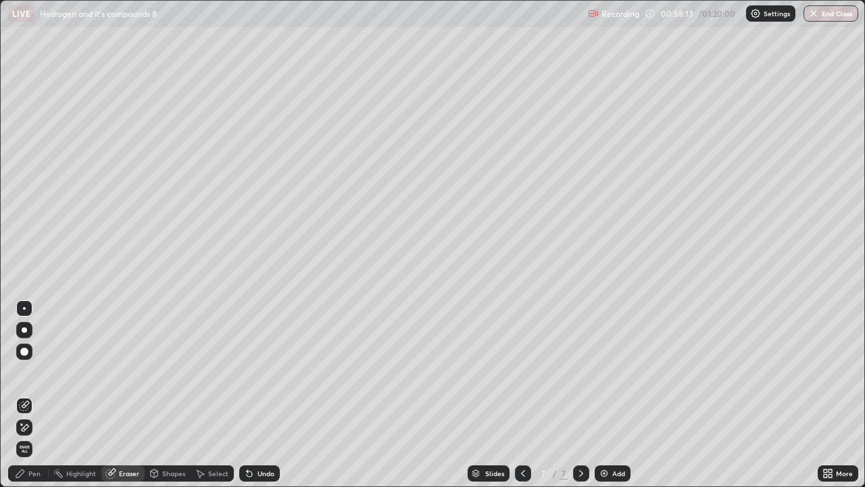
click at [28, 395] on div "Pen" at bounding box center [28, 473] width 41 height 16
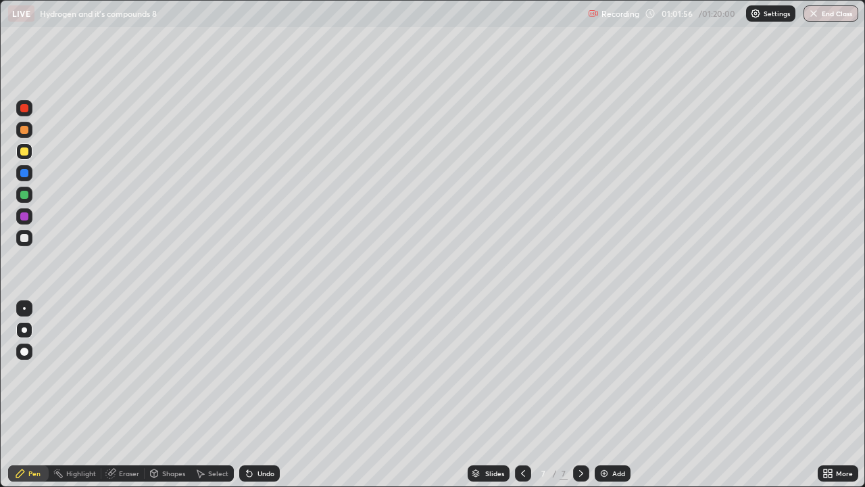
click at [613, 395] on div "Add" at bounding box center [618, 473] width 13 height 7
click at [26, 237] on div at bounding box center [24, 238] width 8 height 8
click at [22, 240] on div at bounding box center [24, 238] width 8 height 8
click at [124, 395] on div "Eraser" at bounding box center [129, 473] width 20 height 7
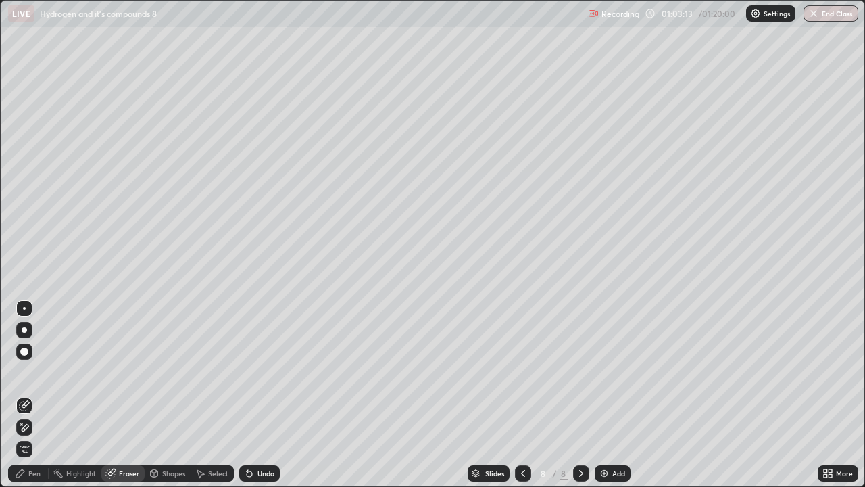
click at [39, 395] on div "Pen" at bounding box center [34, 473] width 12 height 7
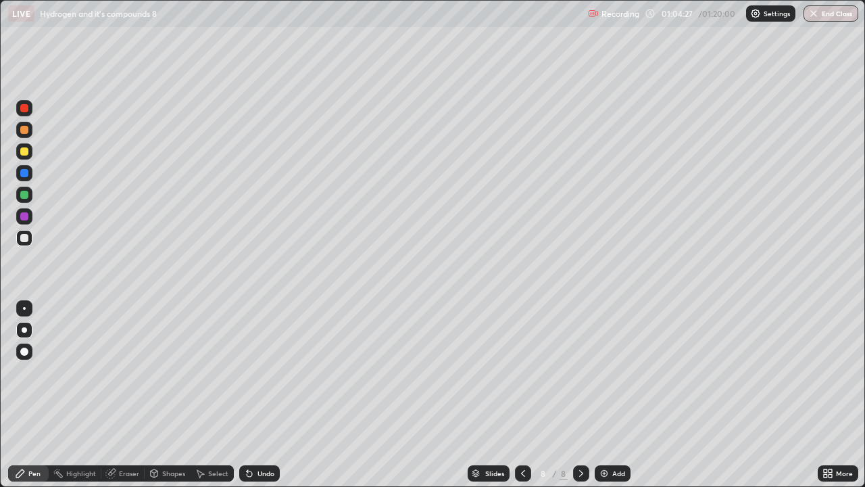
click at [22, 209] on div at bounding box center [24, 216] width 16 height 16
click at [24, 237] on div at bounding box center [24, 238] width 8 height 8
click at [608, 395] on img at bounding box center [604, 473] width 11 height 11
click at [522, 395] on icon at bounding box center [523, 473] width 11 height 11
click at [25, 152] on div at bounding box center [24, 151] width 8 height 8
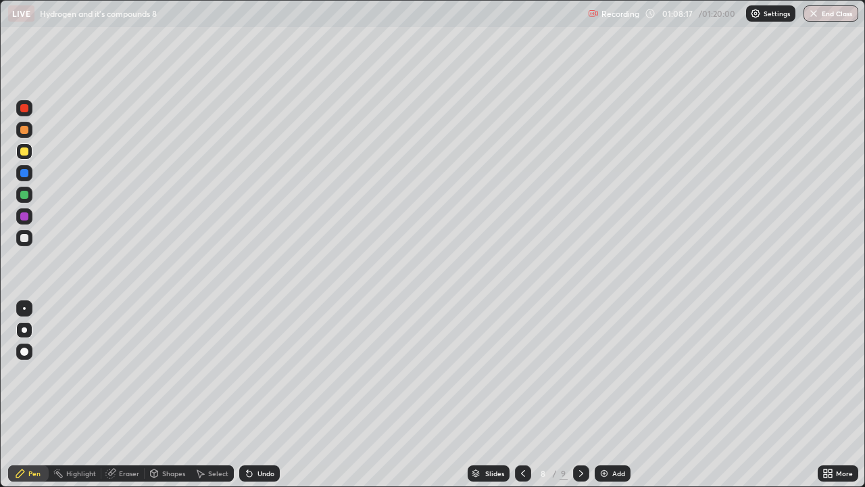
click at [130, 395] on div "Eraser" at bounding box center [122, 473] width 43 height 16
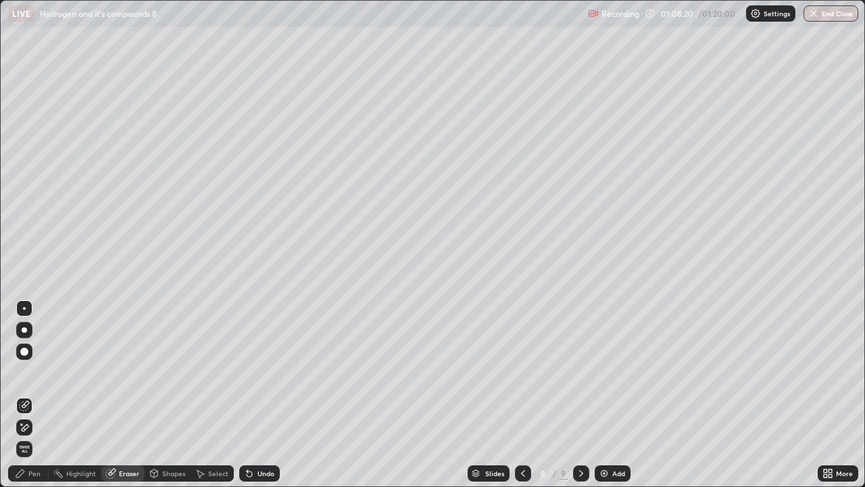
click at [26, 395] on div "Pen" at bounding box center [28, 473] width 41 height 16
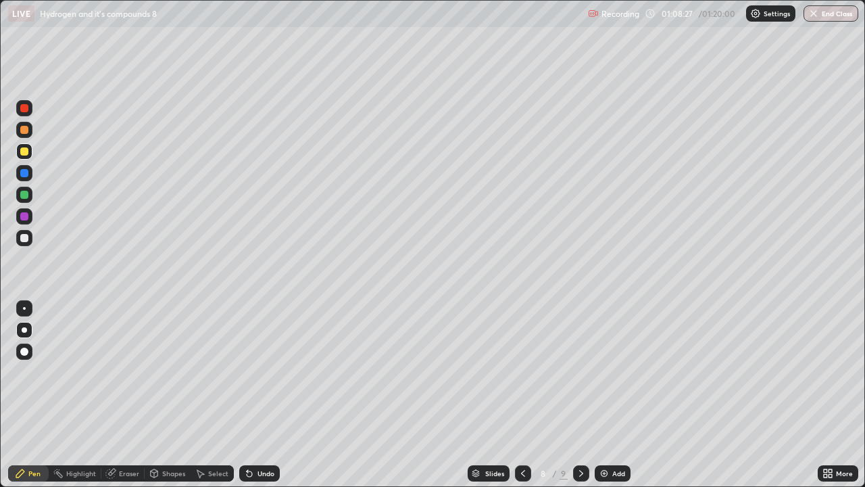
click at [28, 237] on div at bounding box center [24, 238] width 8 height 8
click at [585, 395] on div at bounding box center [581, 473] width 16 height 16
click at [820, 9] on button "End Class" at bounding box center [831, 13] width 53 height 16
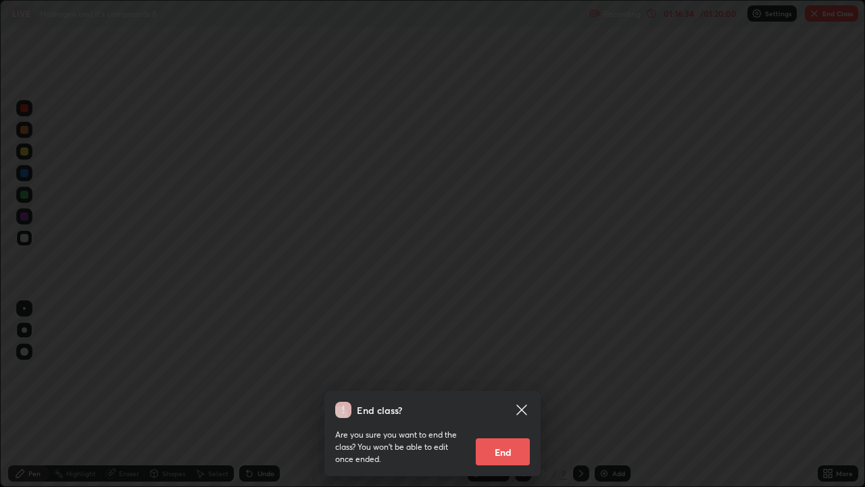
click at [491, 395] on button "End" at bounding box center [503, 451] width 54 height 27
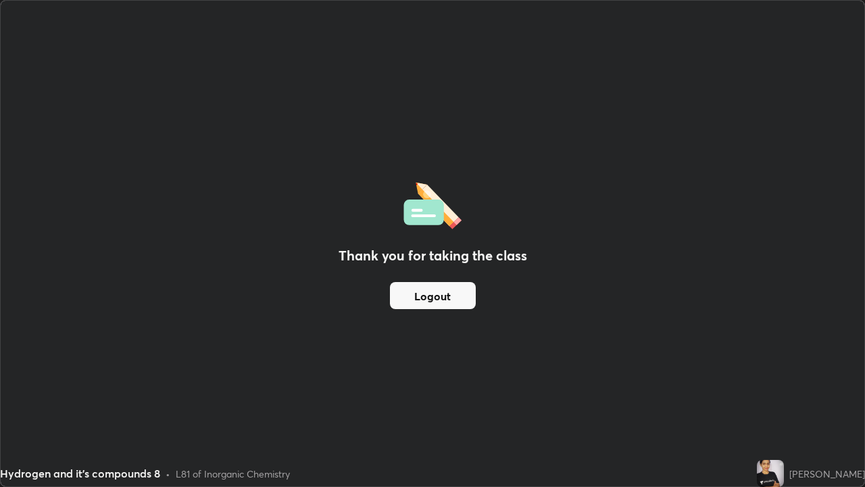
click at [438, 295] on button "Logout" at bounding box center [433, 295] width 86 height 27
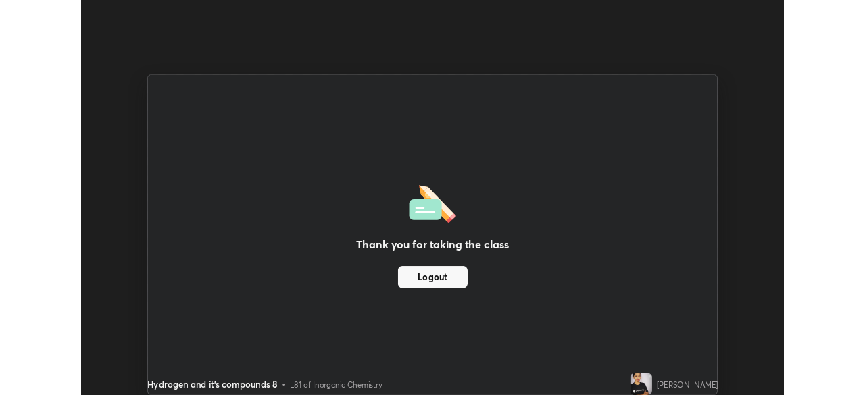
scroll to position [67207, 66738]
